Goal: Check status: Check status

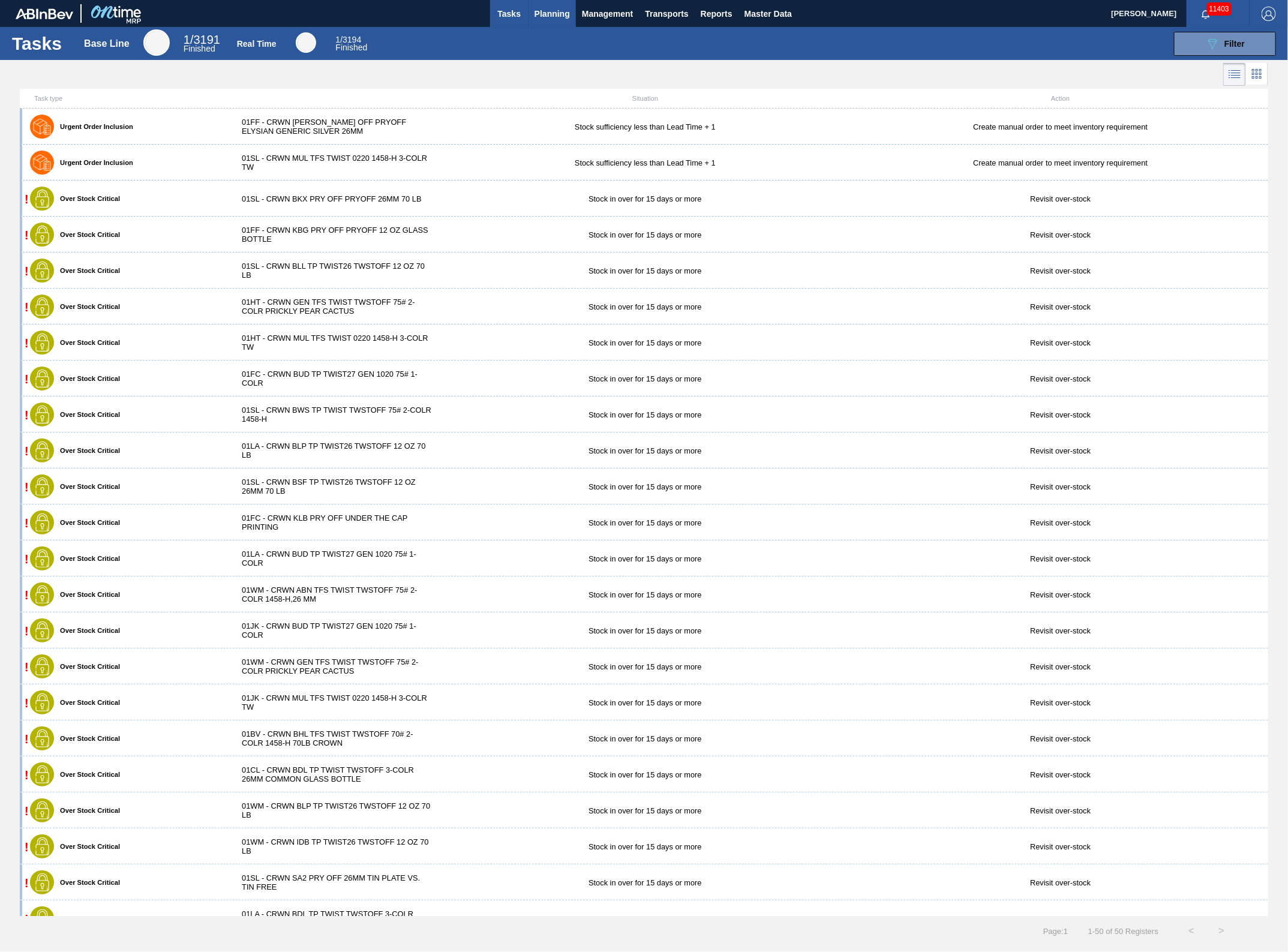
click at [539, 11] on span "Planning" at bounding box center [552, 14] width 35 height 15
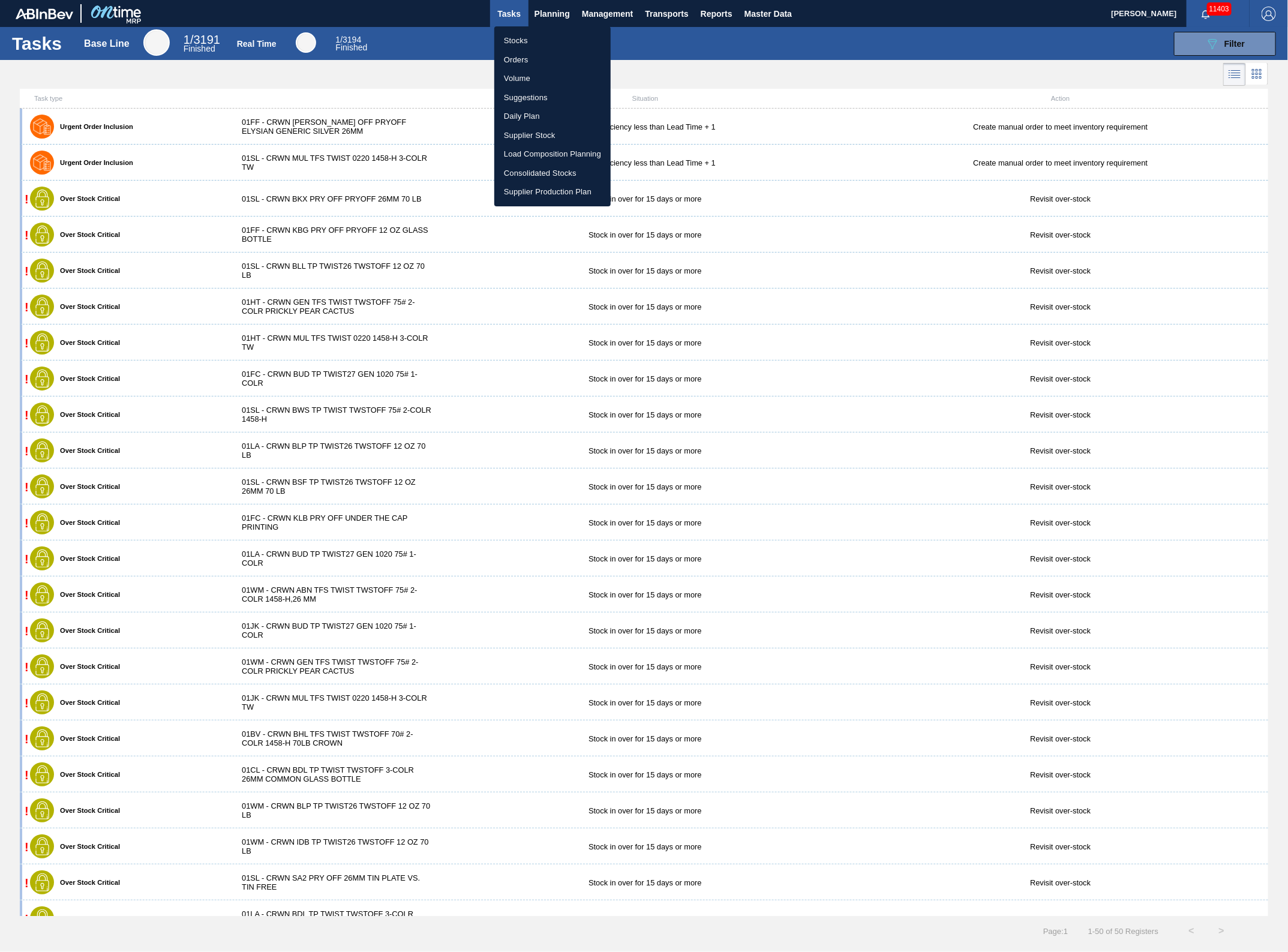
click at [525, 38] on li "Stocks" at bounding box center [552, 41] width 116 height 19
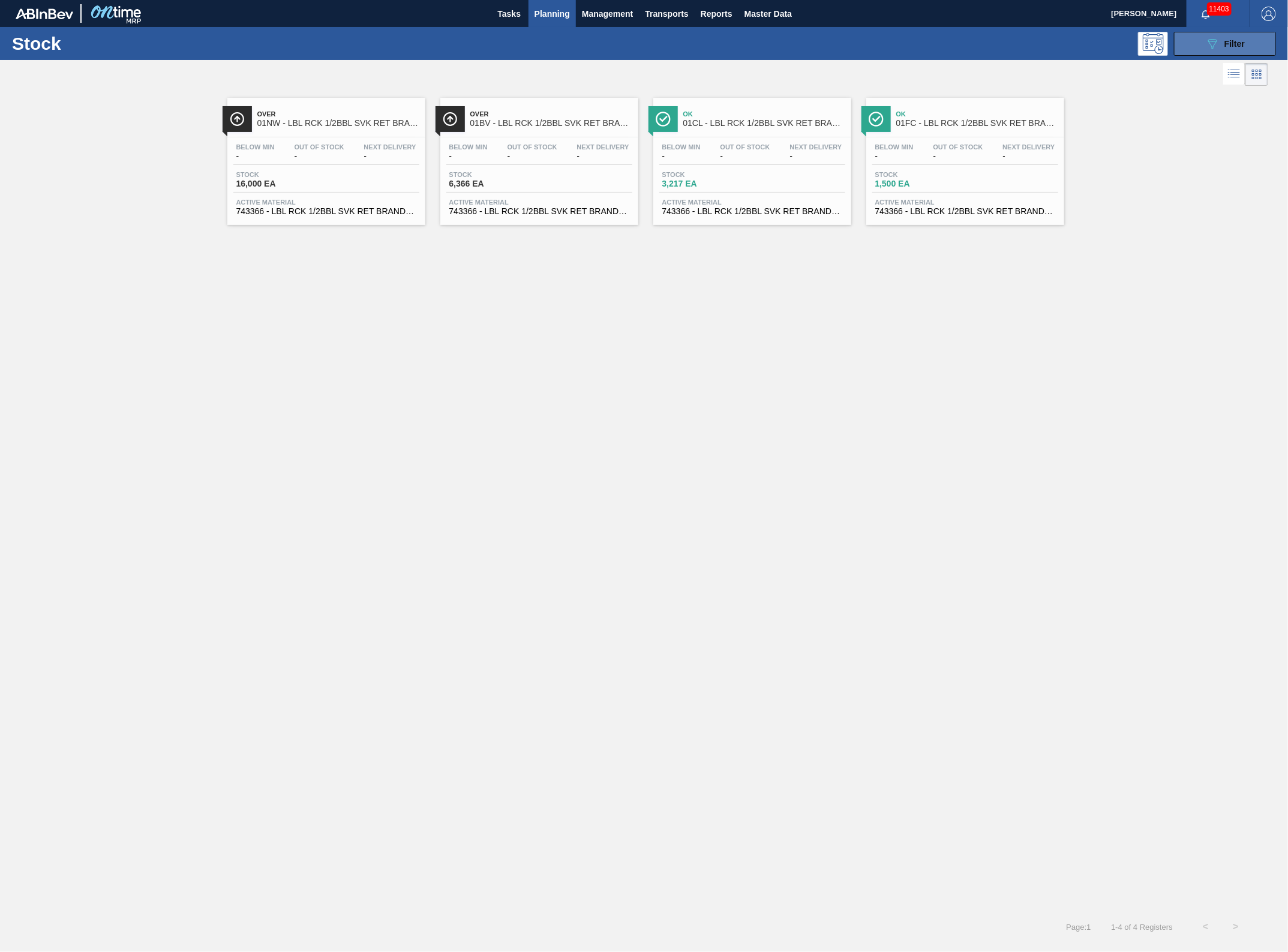
click at [1216, 45] on icon "089F7B8B-B2A5-4AFE-B5C0-19BA573D28AC" at bounding box center [1213, 44] width 15 height 15
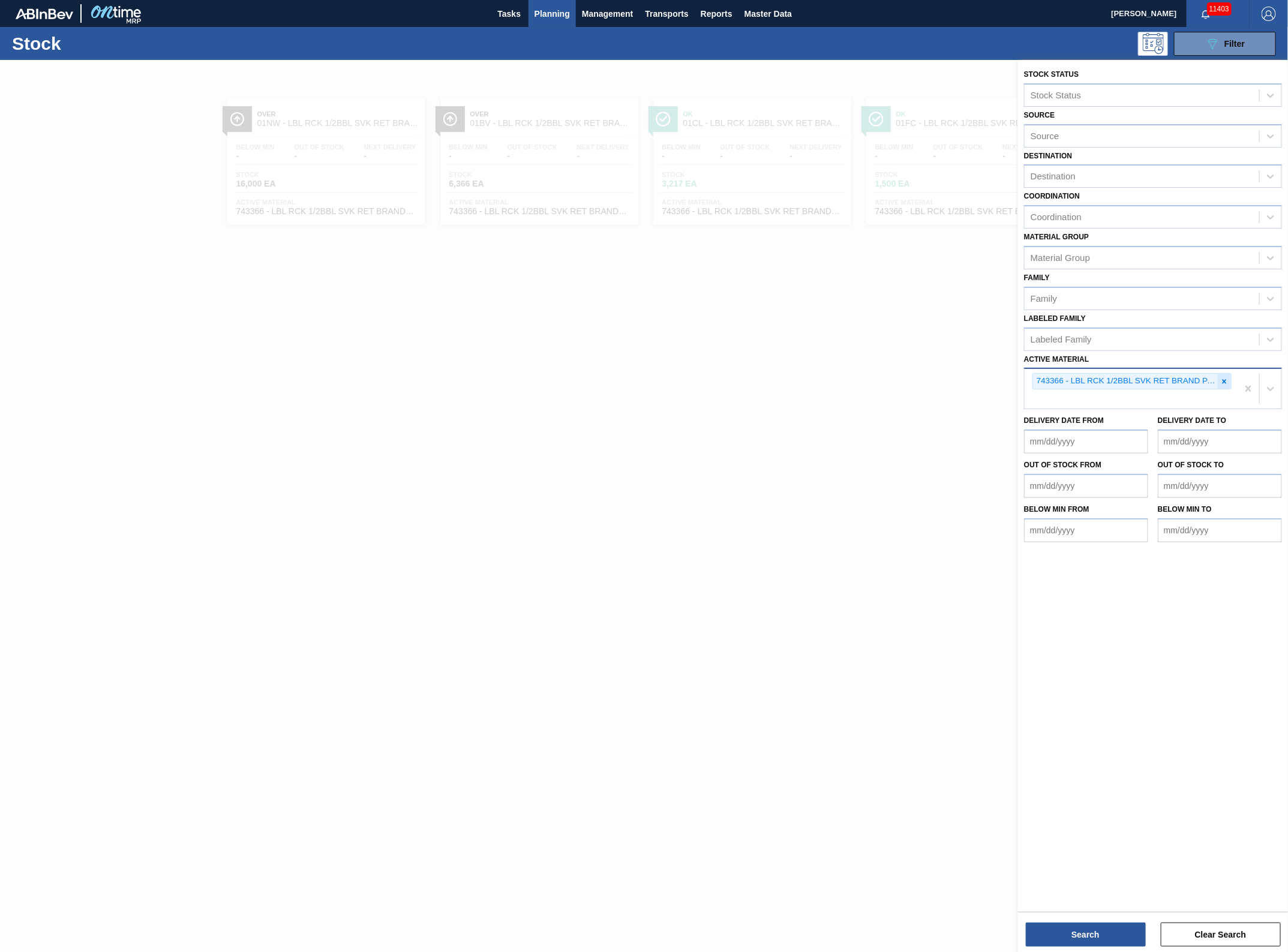
click at [1222, 382] on icon at bounding box center [1224, 381] width 9 height 9
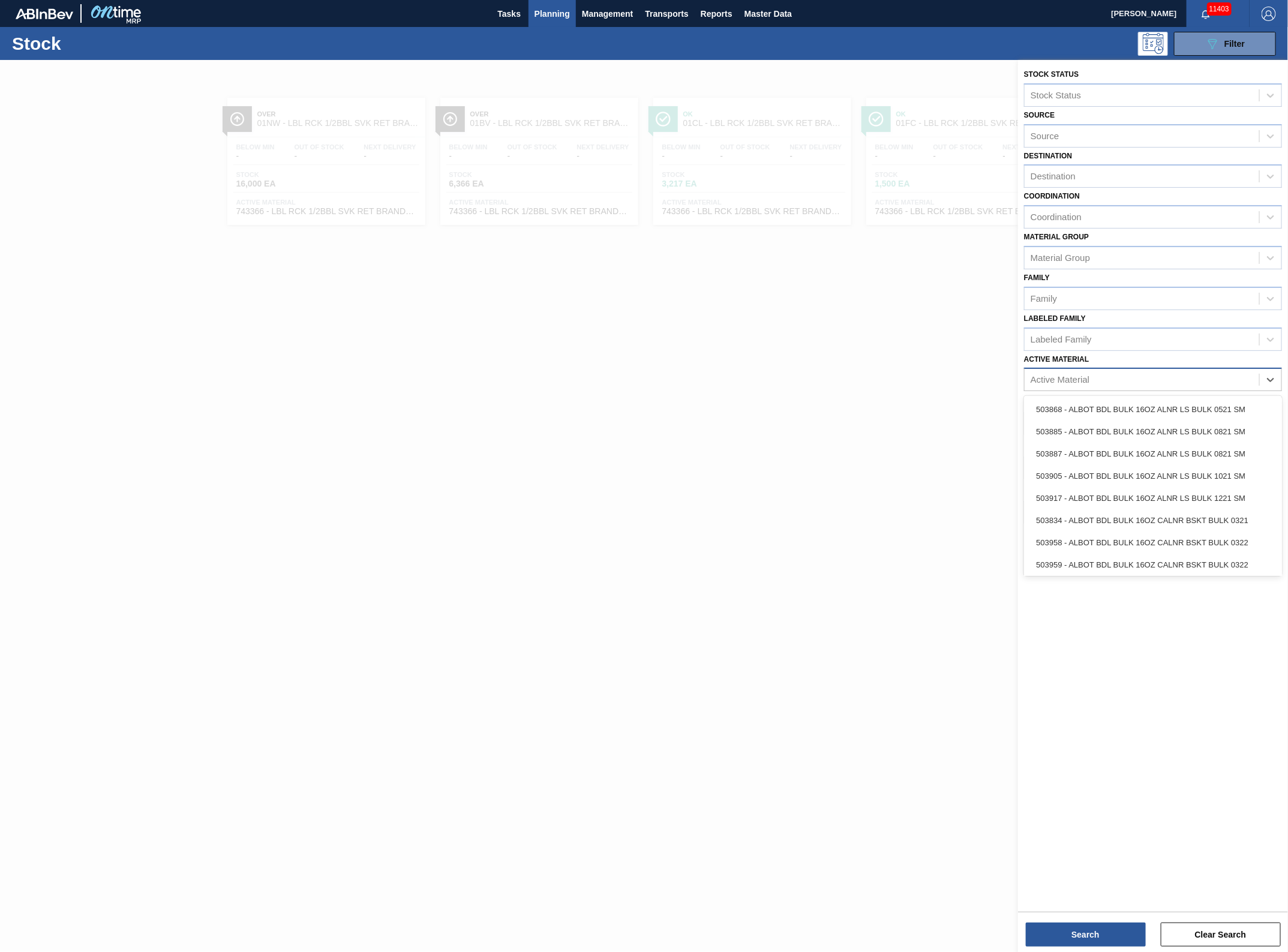
click at [1167, 382] on div "Active Material" at bounding box center [1142, 380] width 235 height 17
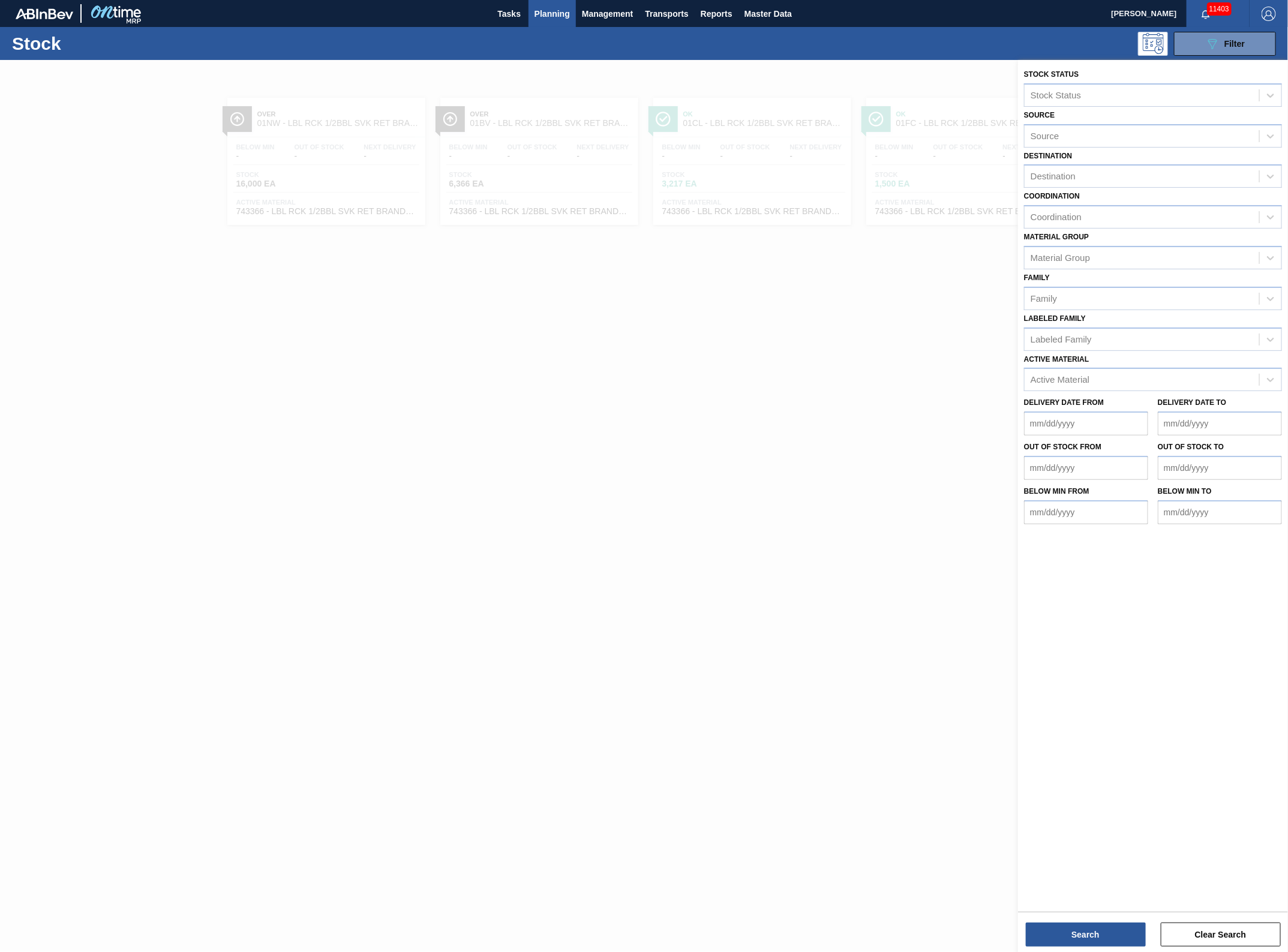
click at [822, 343] on div at bounding box center [644, 536] width 1288 height 952
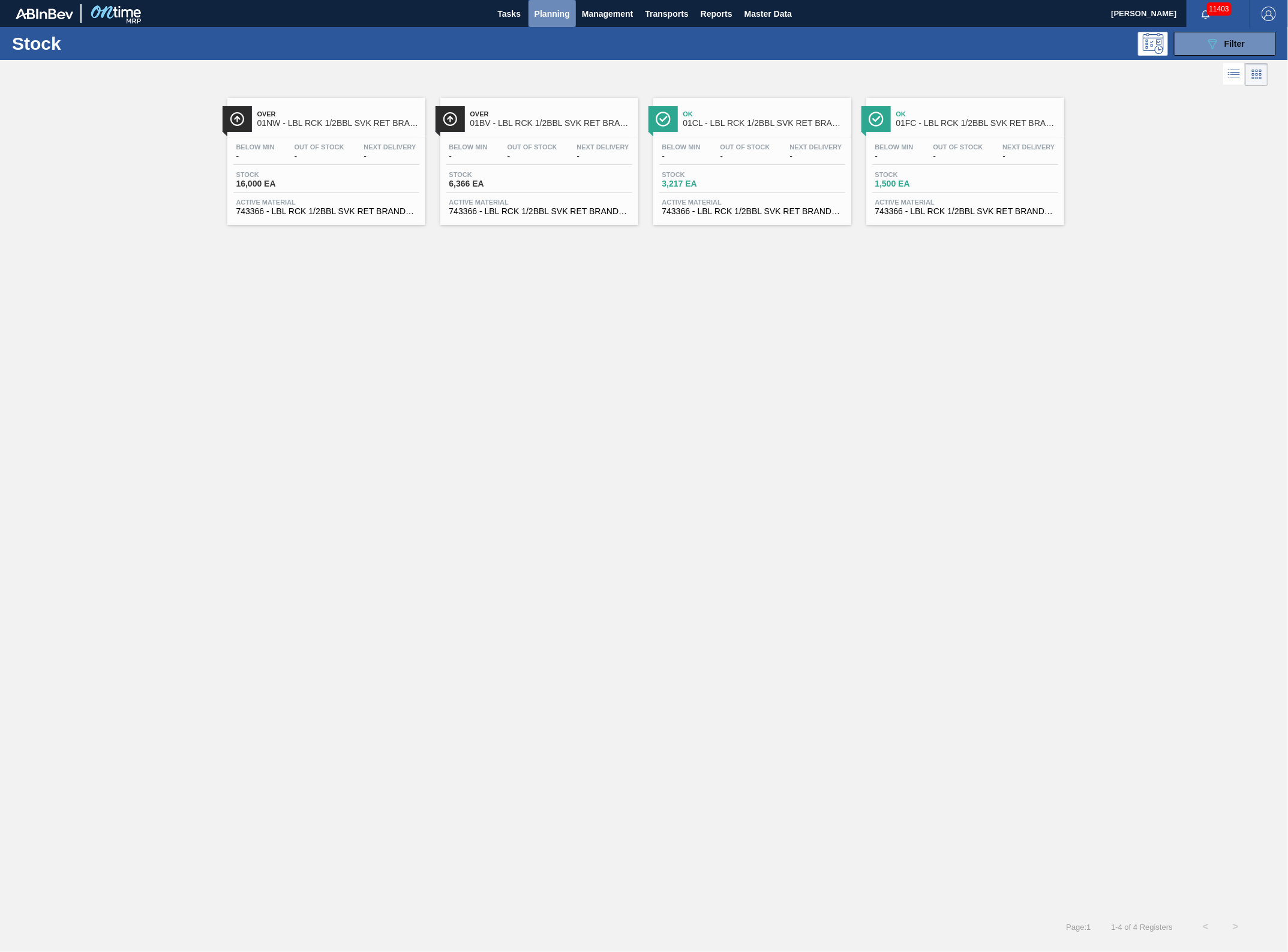
click at [544, 4] on button "Planning" at bounding box center [552, 13] width 47 height 27
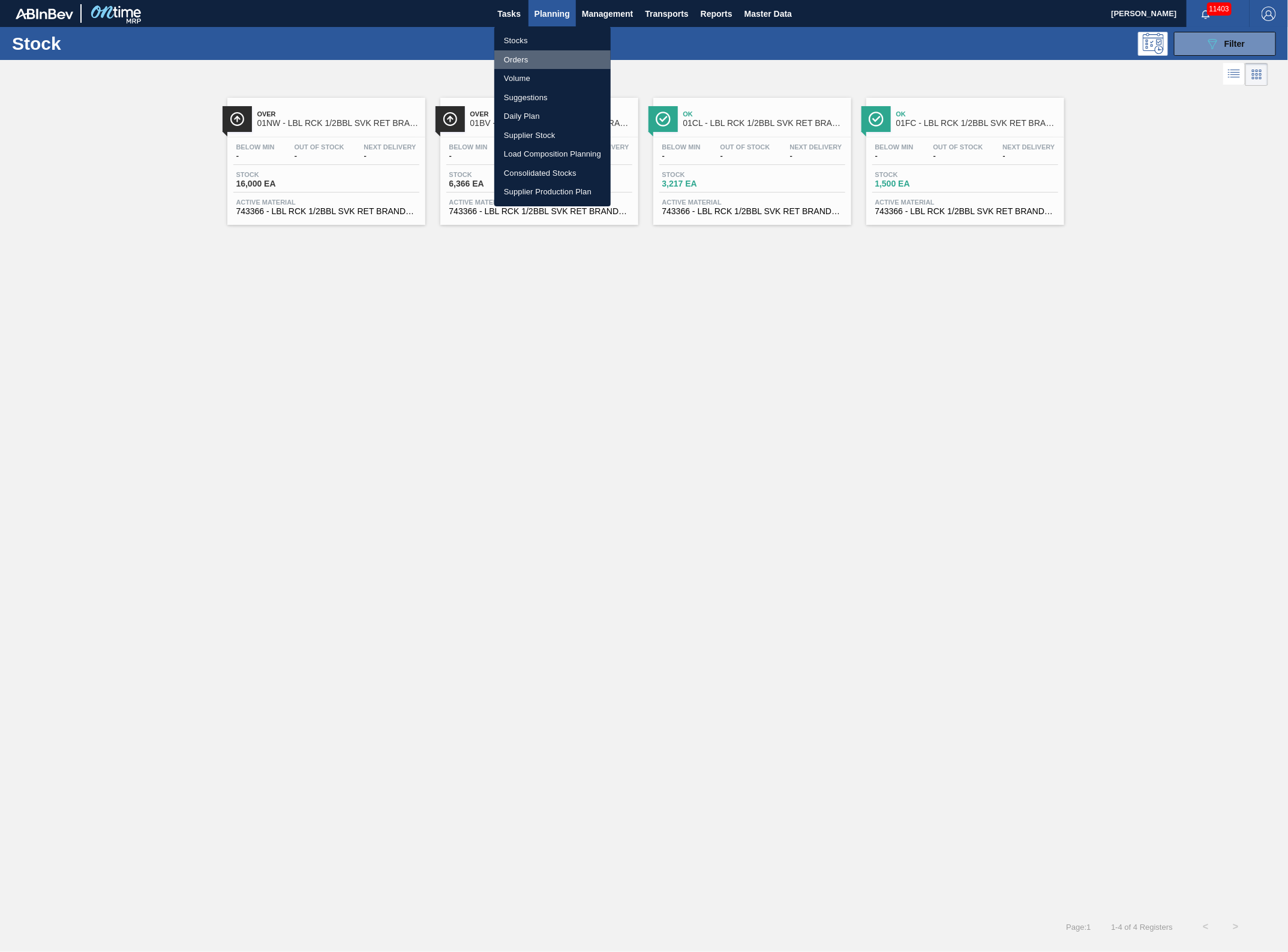
click at [526, 53] on li "Orders" at bounding box center [552, 60] width 116 height 19
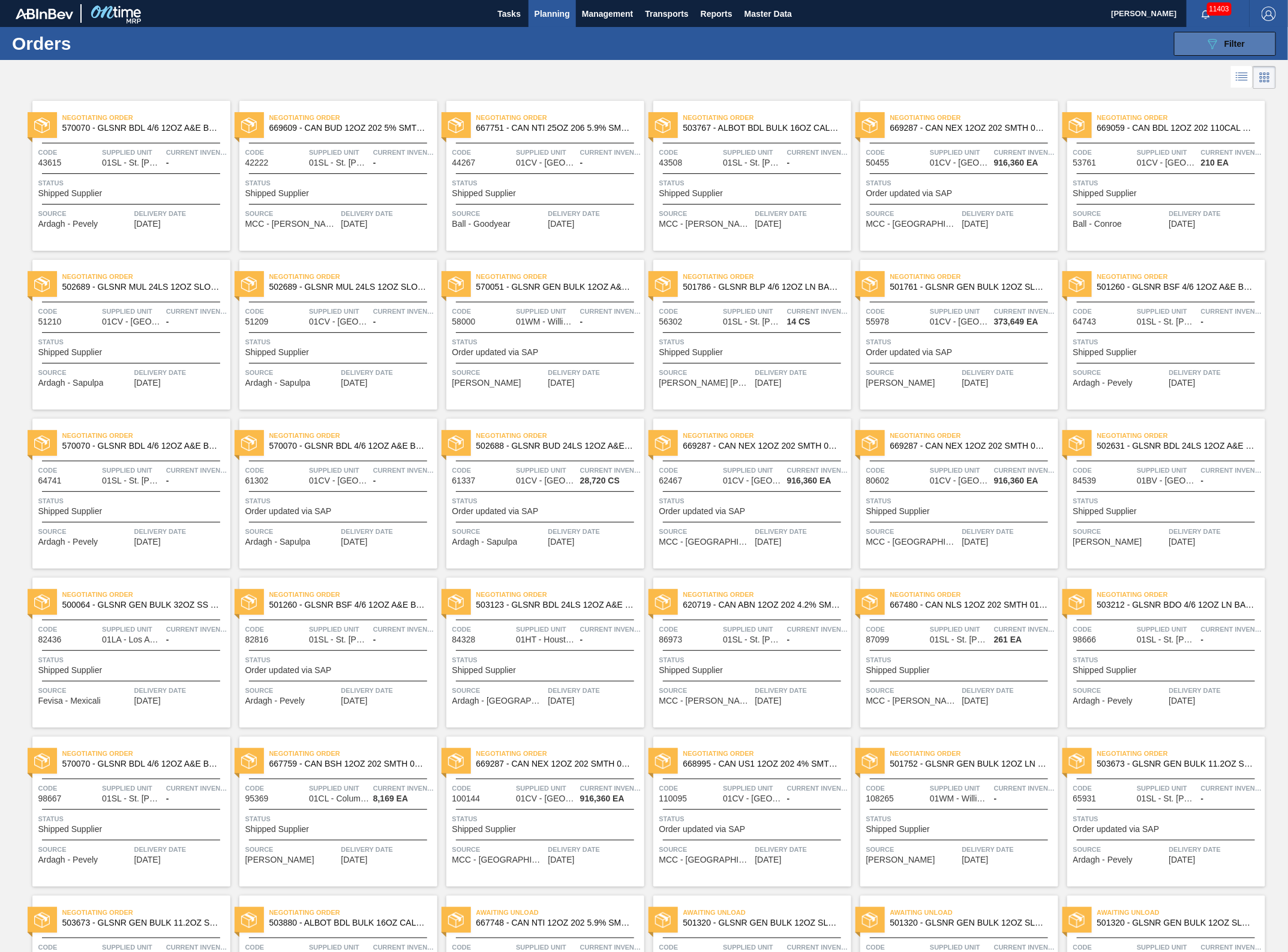
click at [1203, 43] on button "089F7B8B-B2A5-4AFE-B5C0-19BA573D28AC Filter" at bounding box center [1225, 44] width 102 height 24
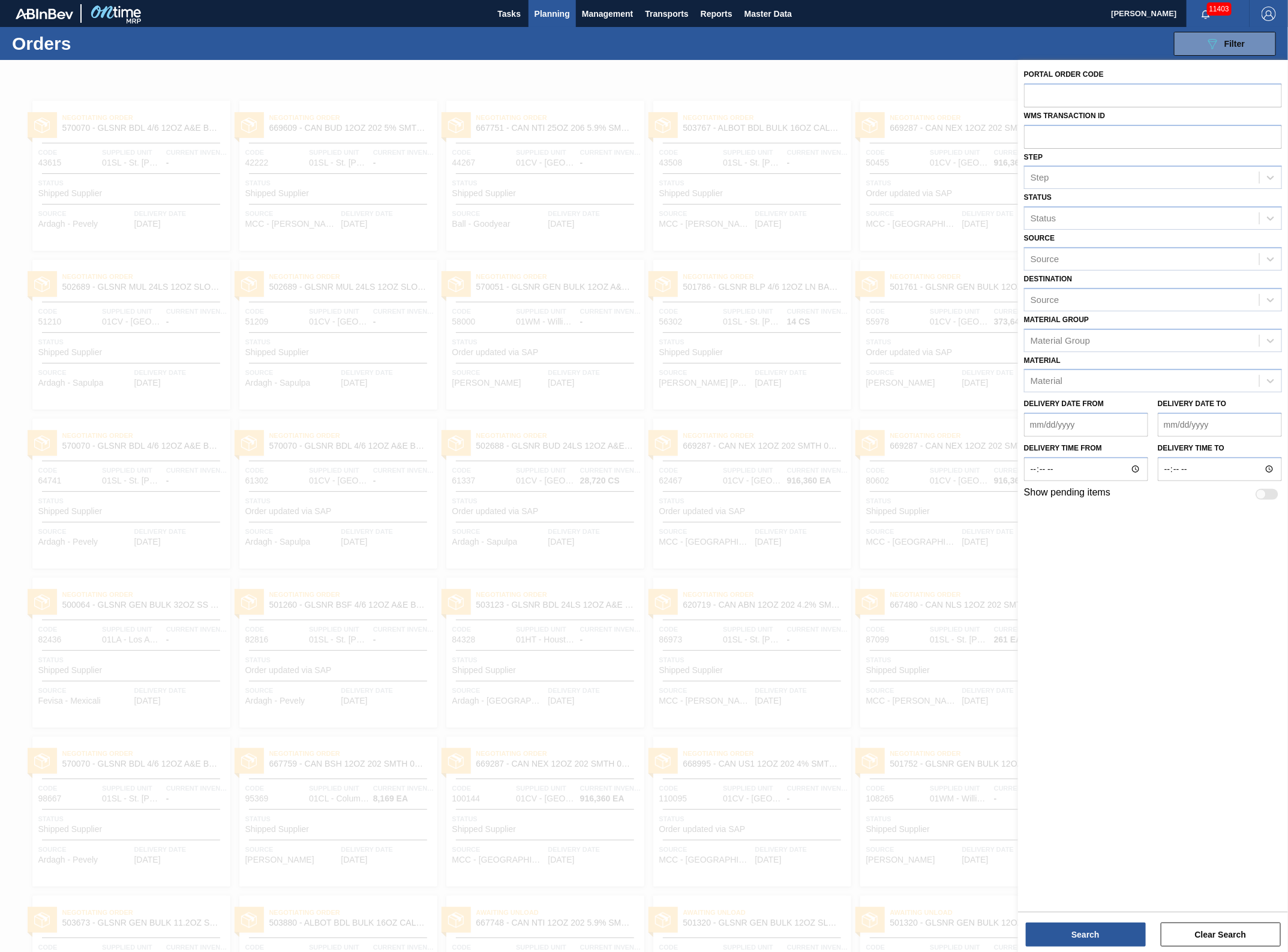
click at [925, 532] on div at bounding box center [644, 536] width 1288 height 952
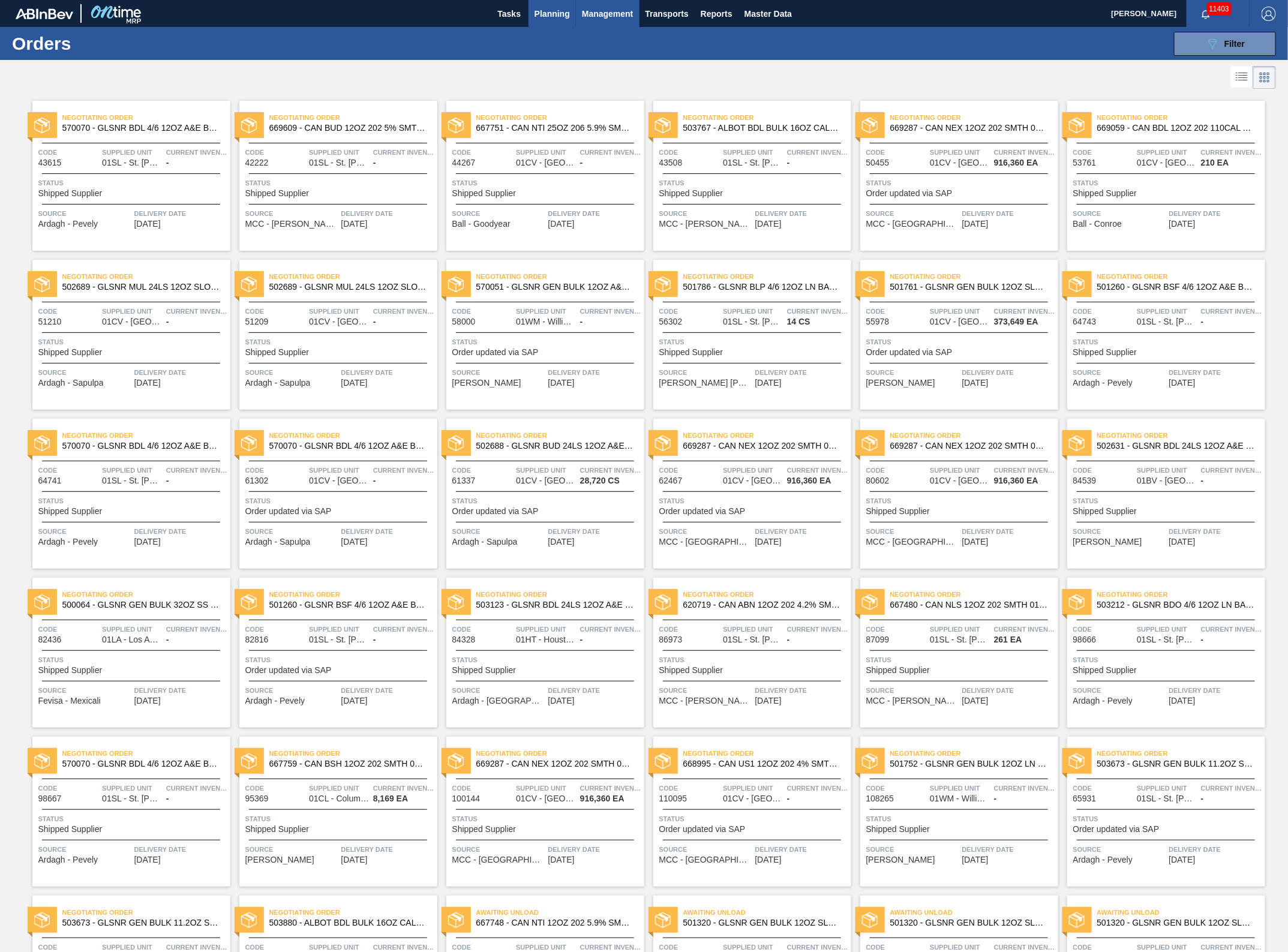
click at [592, 20] on span "Management" at bounding box center [608, 14] width 52 height 15
click at [573, 23] on div at bounding box center [644, 476] width 1288 height 952
click at [561, 0] on body "Tasks Planning Management Transports Reports Master Data [PERSON_NAME] 11403 Ma…" at bounding box center [644, 0] width 1288 height 0
click at [552, 10] on span "Planning" at bounding box center [552, 14] width 35 height 15
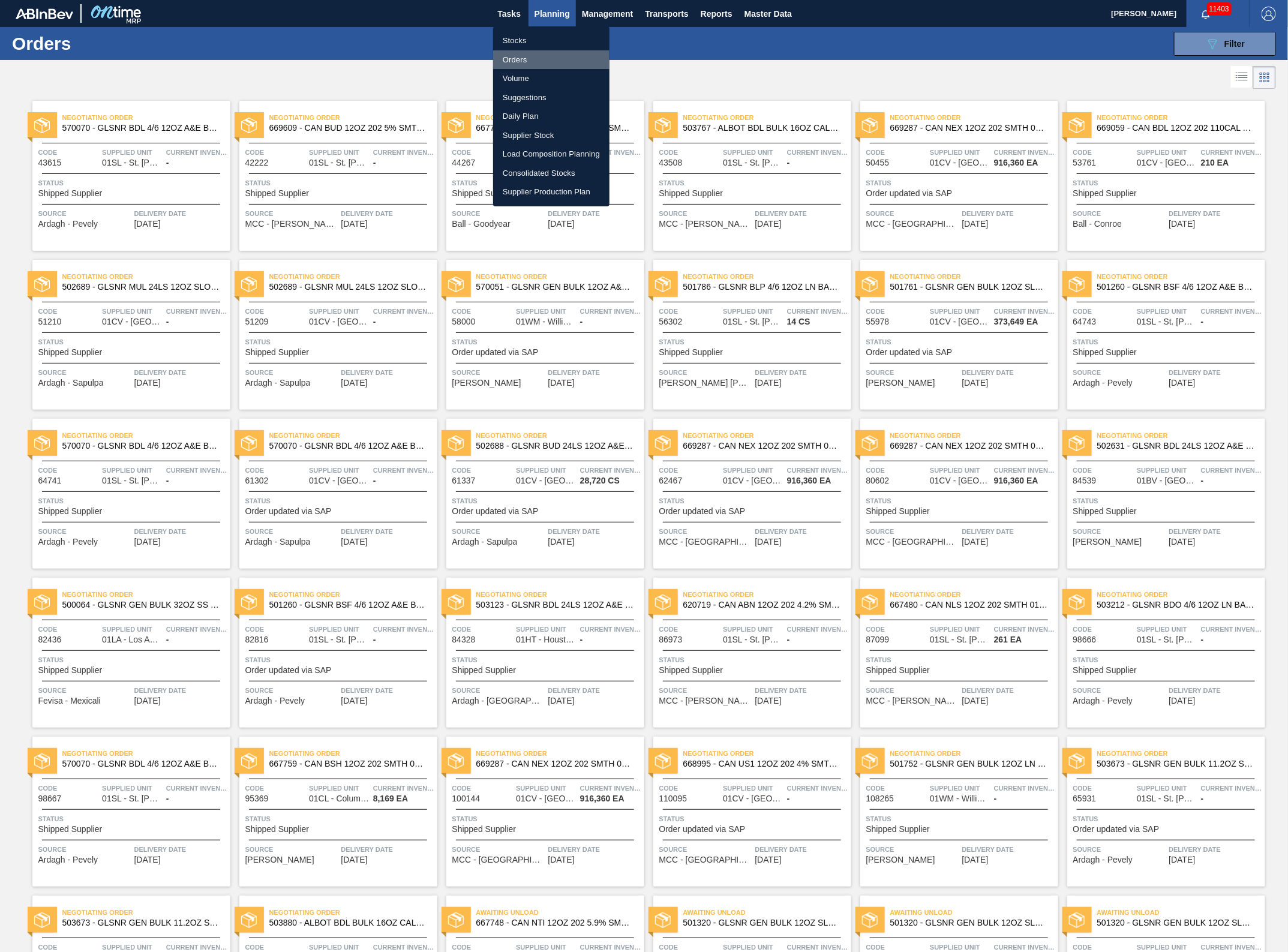
click at [526, 59] on li "Orders" at bounding box center [551, 60] width 116 height 19
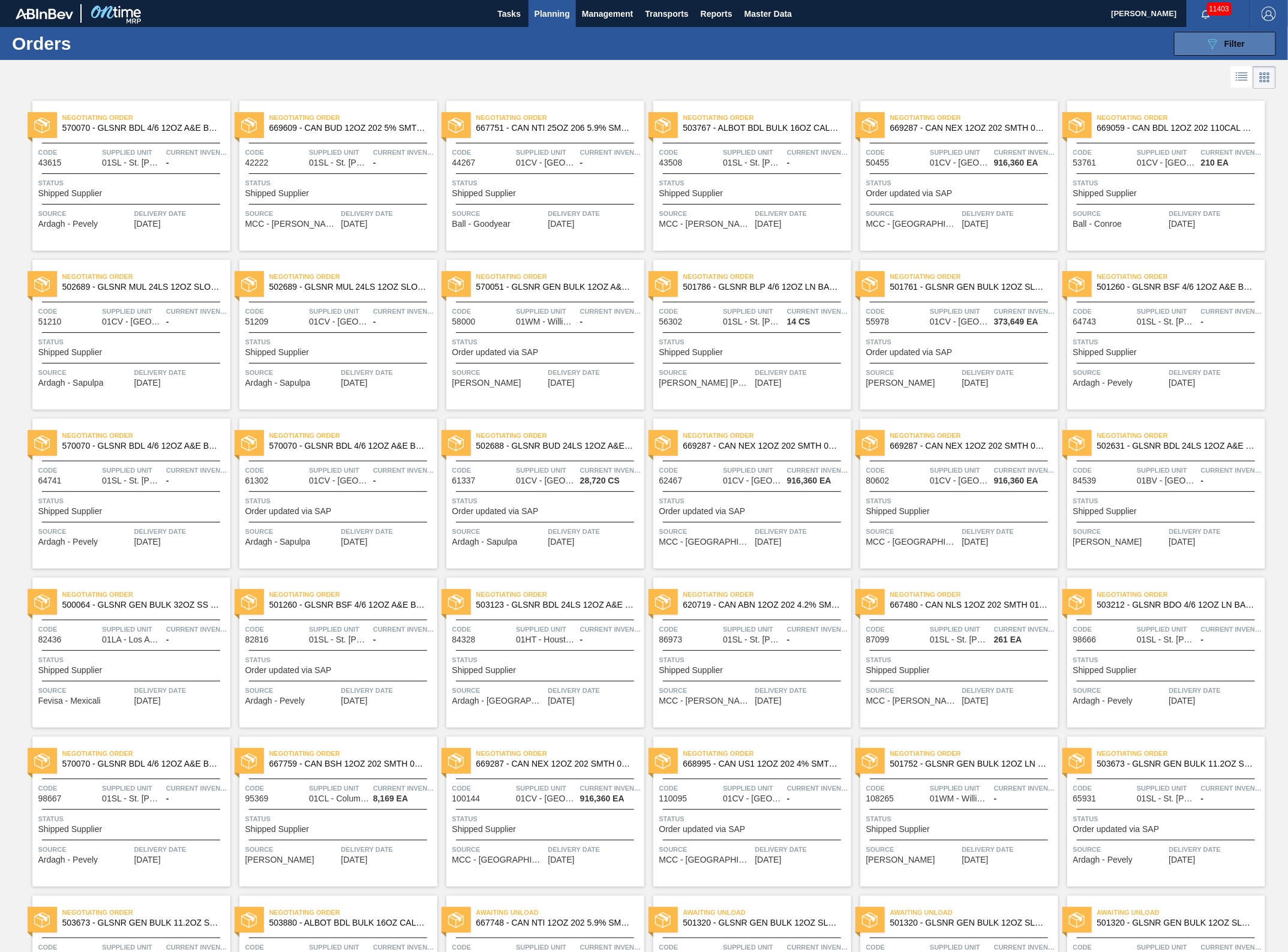
click at [1263, 37] on button "089F7B8B-B2A5-4AFE-B5C0-19BA573D28AC Filter" at bounding box center [1225, 44] width 102 height 24
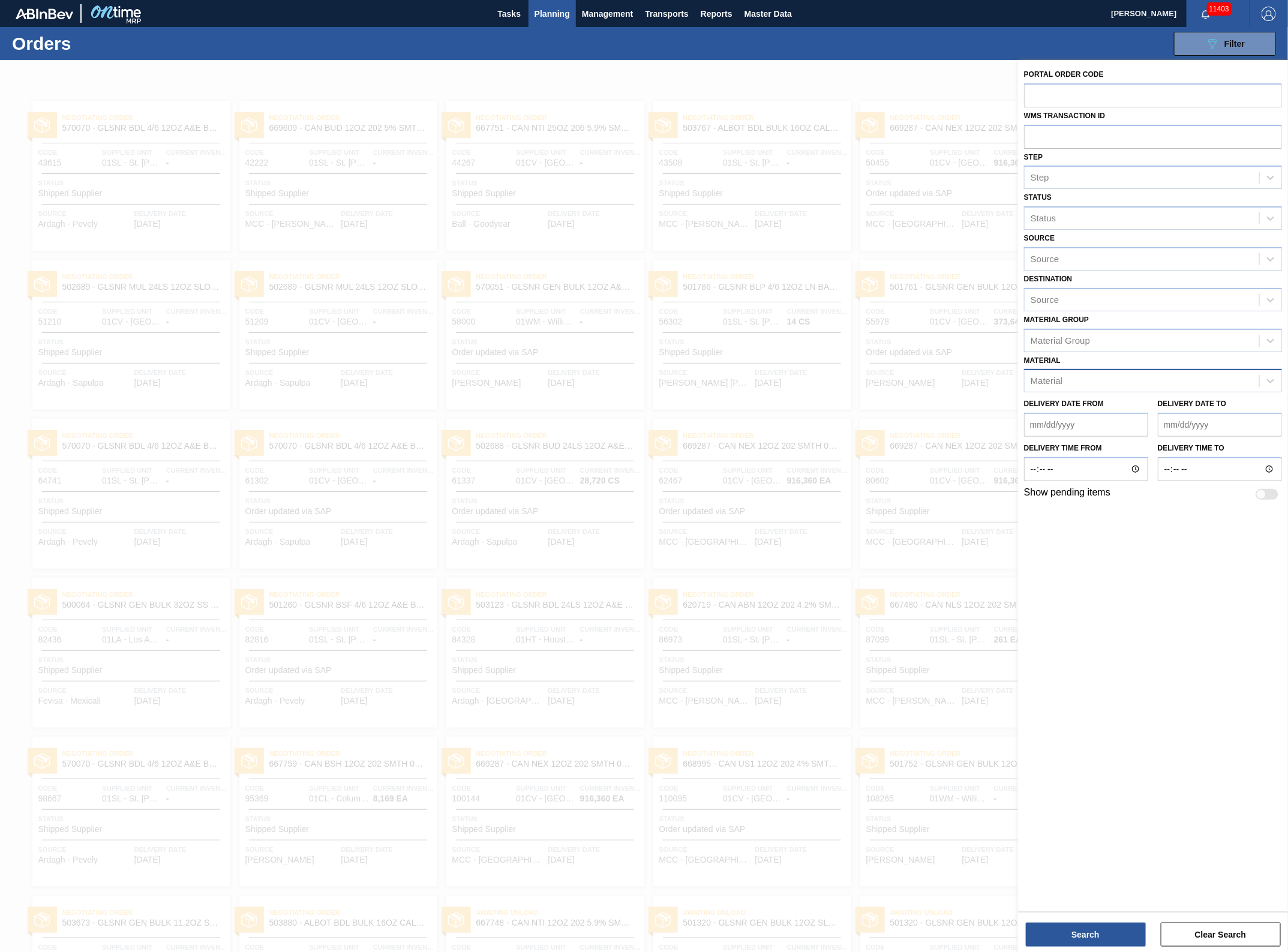
click at [1060, 373] on div "Material" at bounding box center [1142, 381] width 235 height 17
type input "600276"
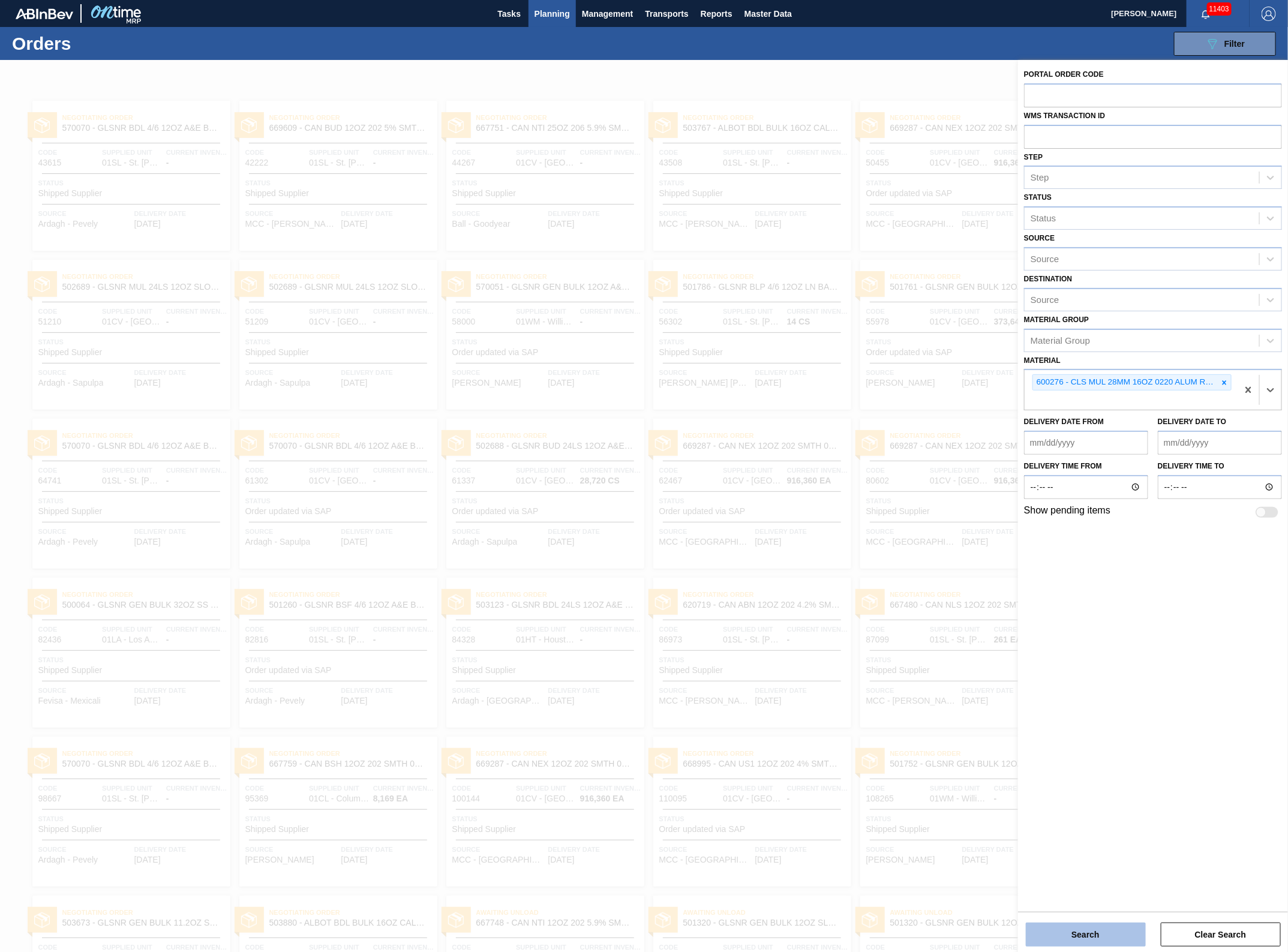
click at [1064, 937] on button "Search" at bounding box center [1086, 935] width 120 height 24
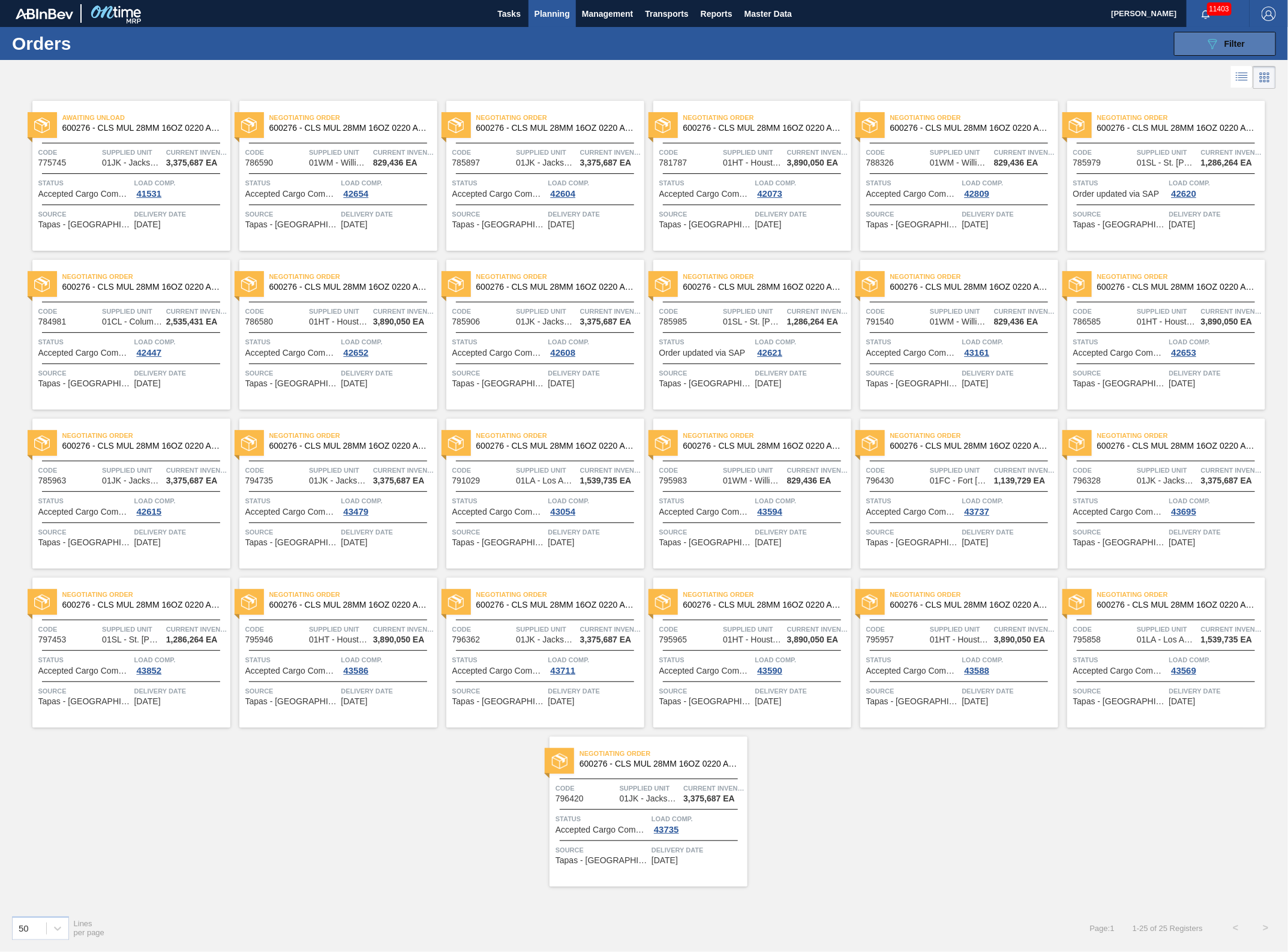
click at [1235, 38] on div "089F7B8B-B2A5-4AFE-B5C0-19BA573D28AC Filter" at bounding box center [1225, 44] width 40 height 15
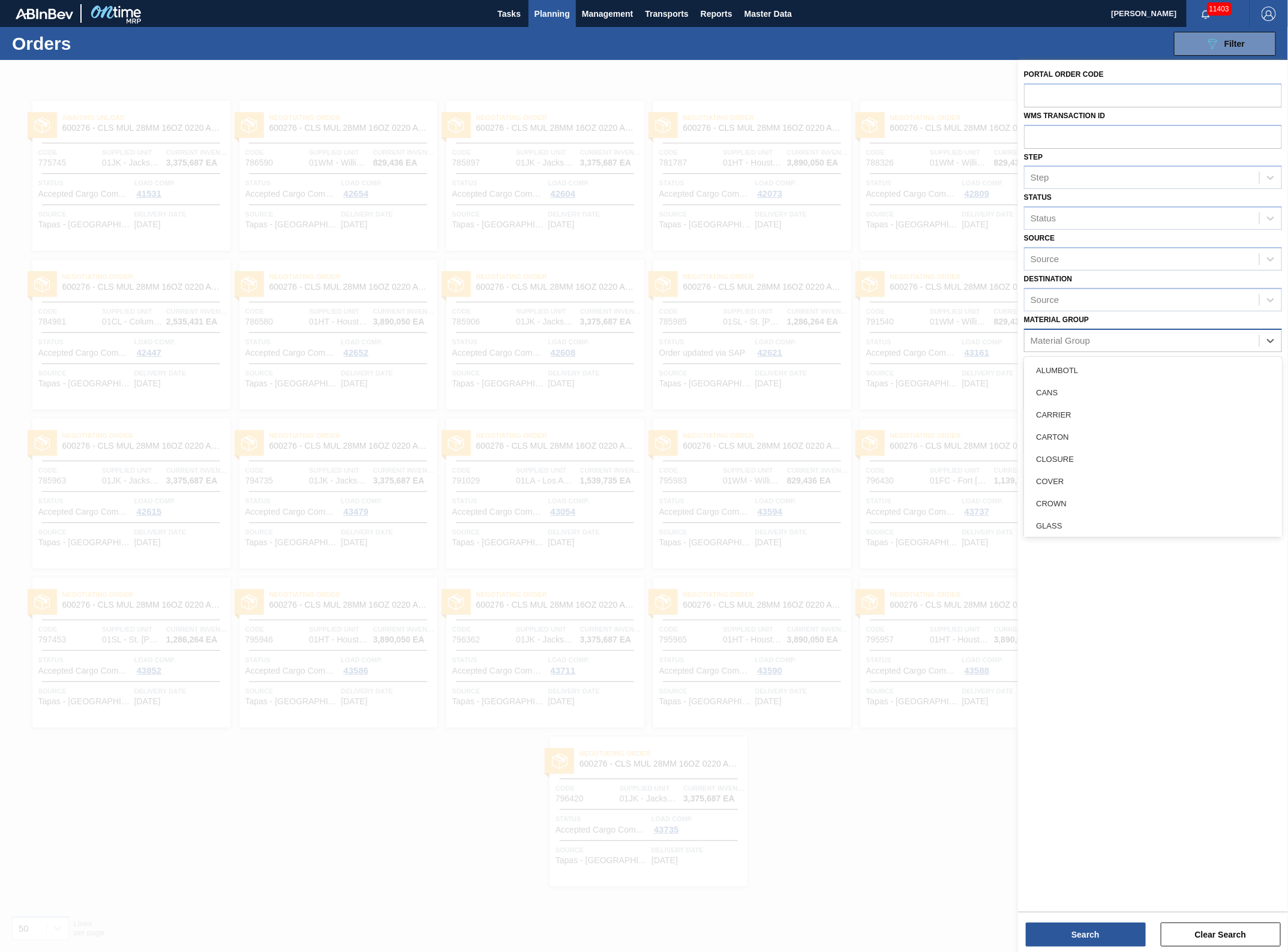
click at [1084, 343] on div "Material Group" at bounding box center [1142, 341] width 235 height 17
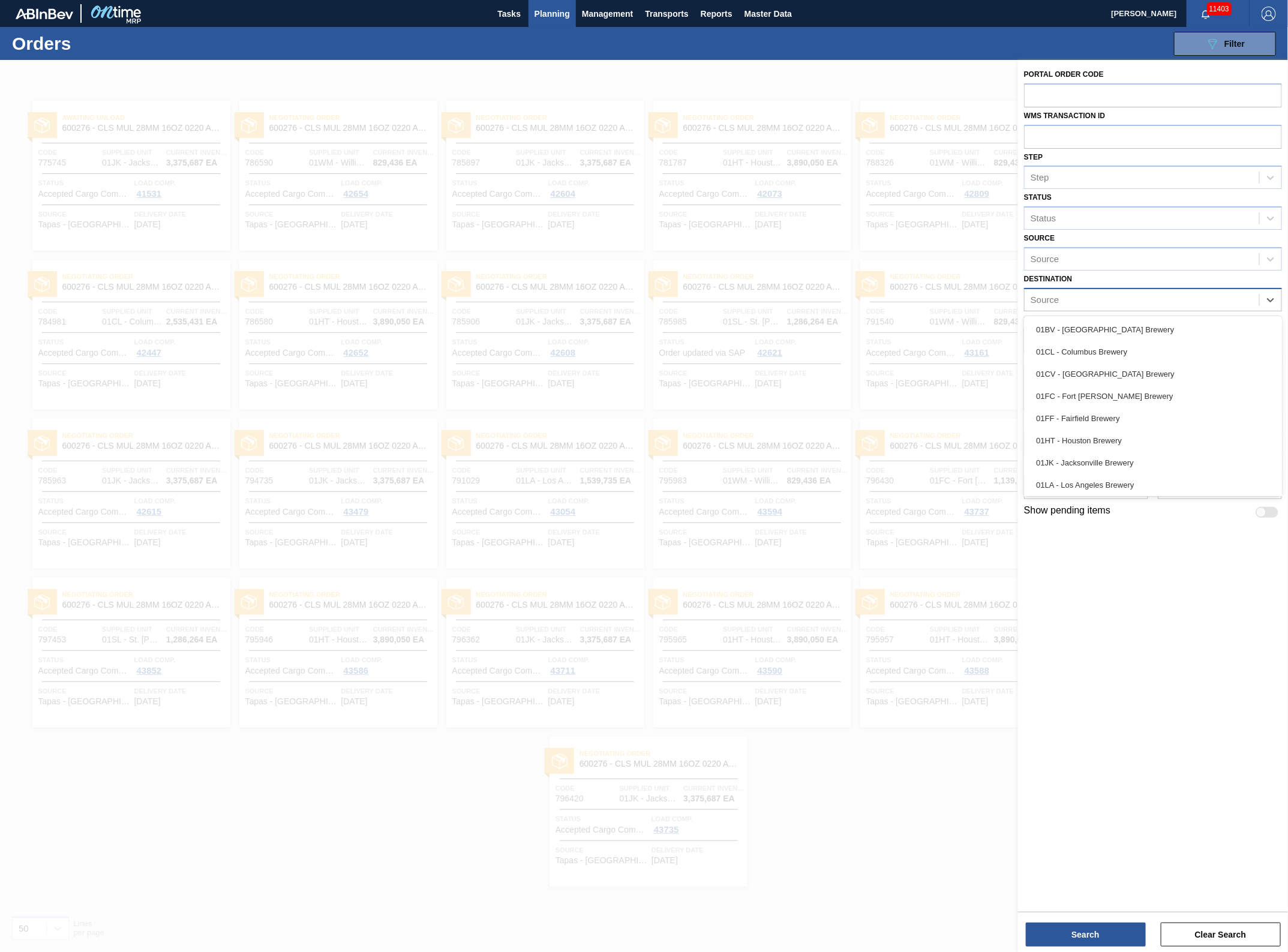
click at [1078, 303] on div "Source" at bounding box center [1142, 299] width 235 height 17
type input "01wm"
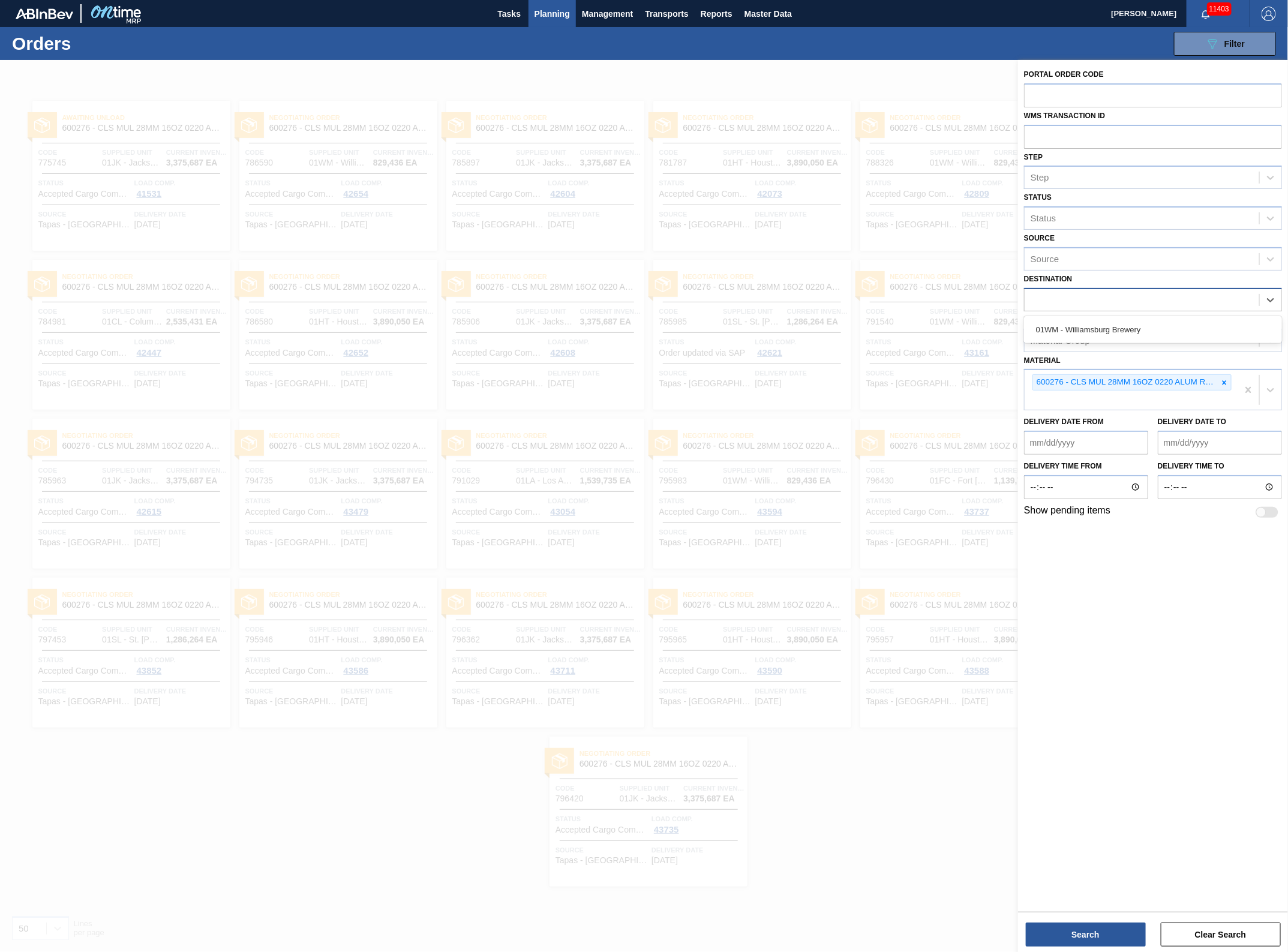
click at [1078, 303] on div "01wm" at bounding box center [1142, 299] width 235 height 17
click at [1068, 307] on div "Source" at bounding box center [1153, 299] width 258 height 23
type input "01wm"
click at [1080, 328] on div "01WM - Williamsburg Brewery" at bounding box center [1153, 329] width 258 height 22
click at [1092, 939] on button "Search" at bounding box center [1086, 933] width 120 height 24
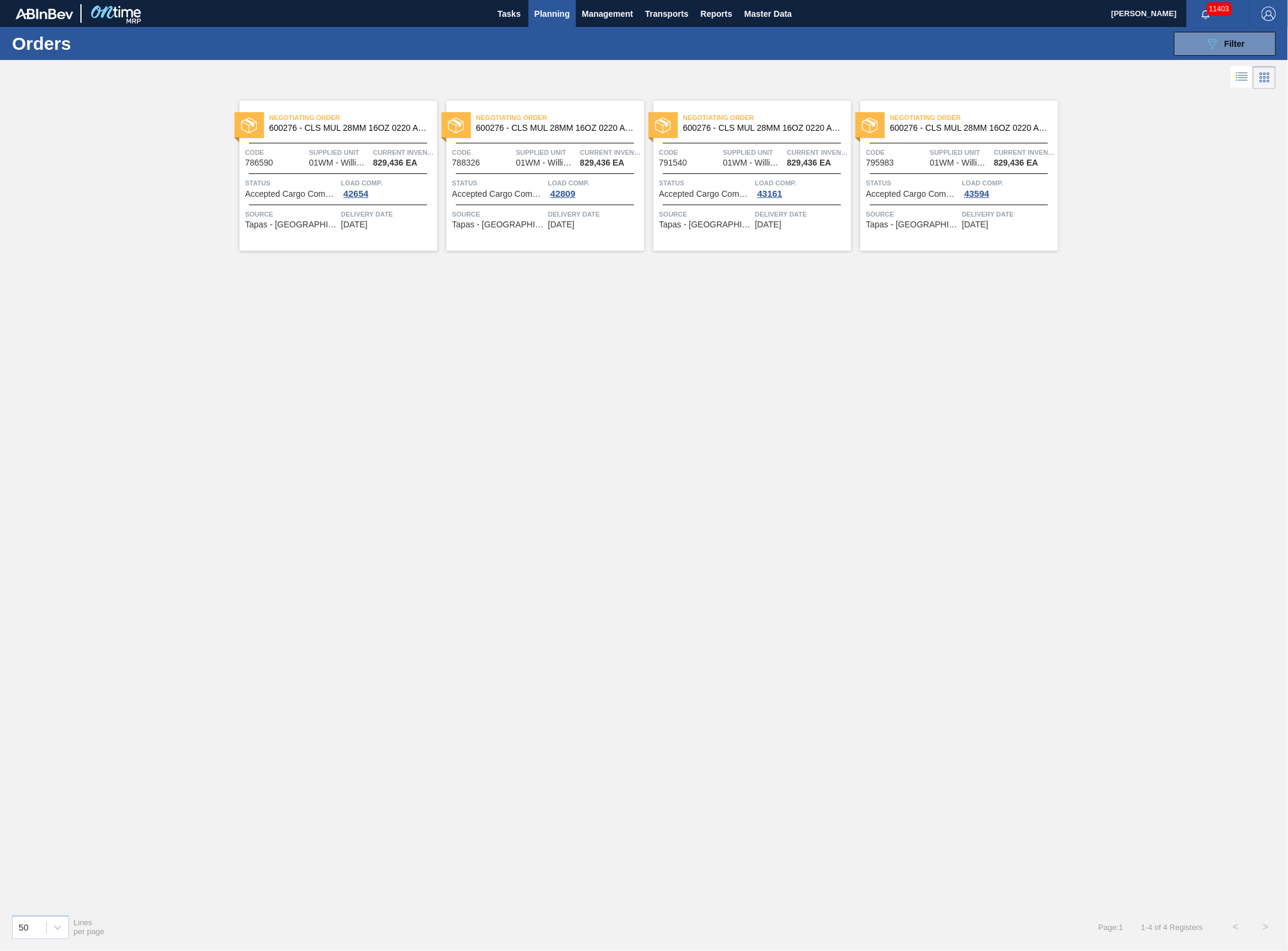
click at [384, 120] on span "Negotiating Order" at bounding box center [353, 118] width 168 height 12
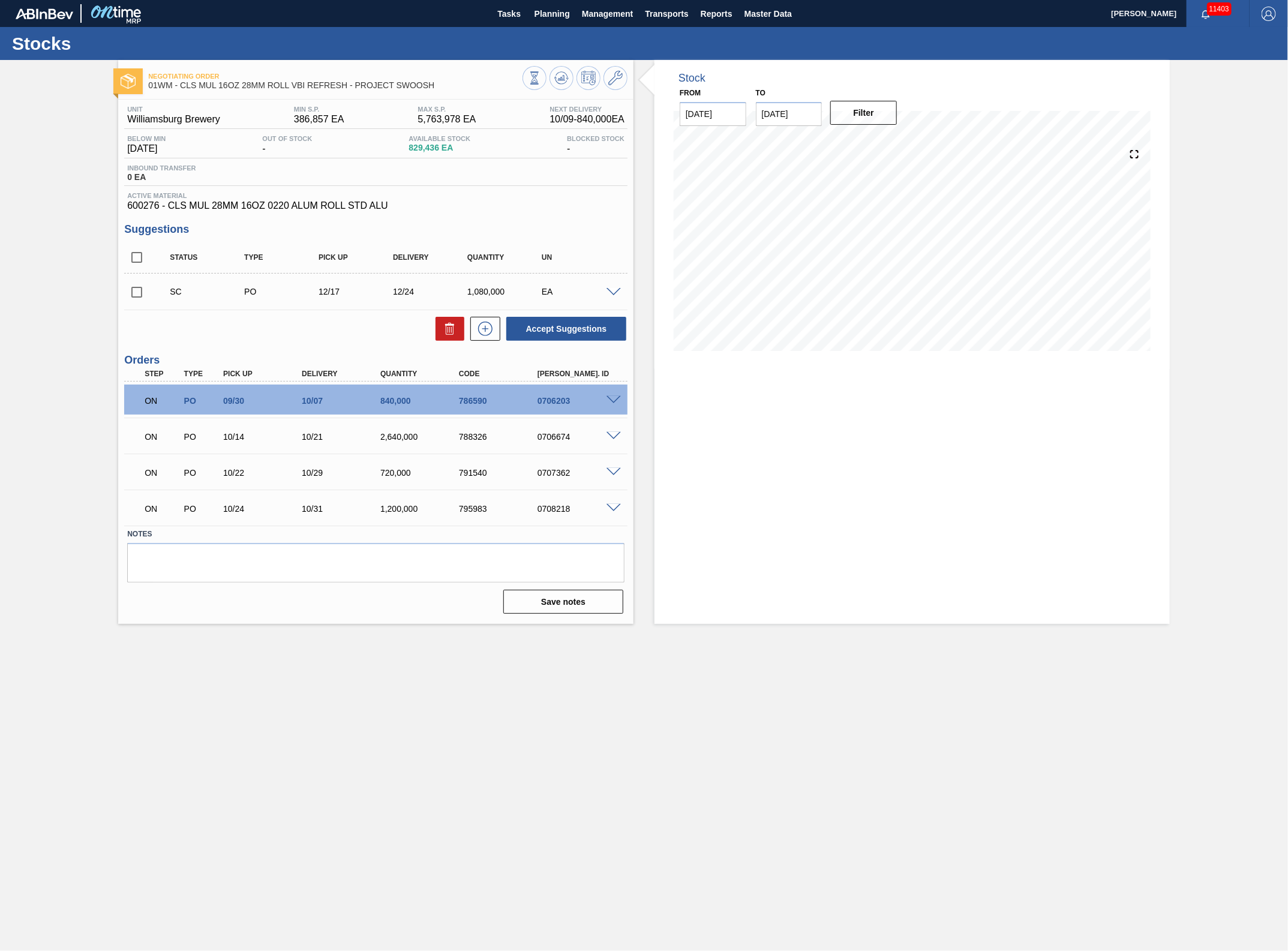
click at [613, 400] on span at bounding box center [614, 401] width 15 height 9
